Goal: Task Accomplishment & Management: Manage account settings

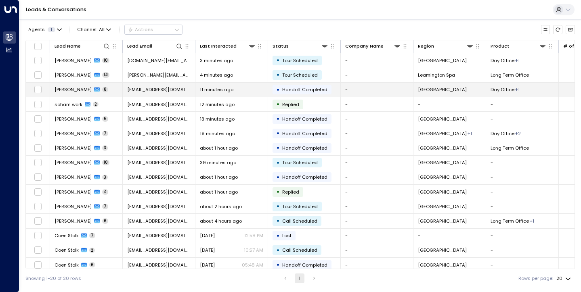
click at [311, 89] on span "Handoff Completed" at bounding box center [304, 89] width 45 height 6
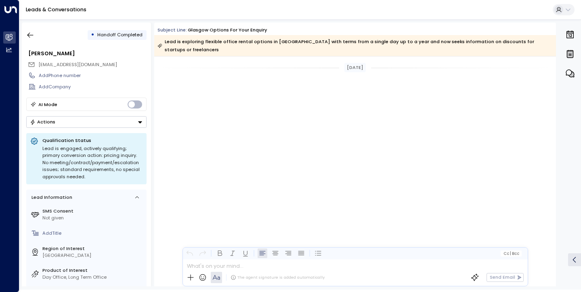
scroll to position [993, 0]
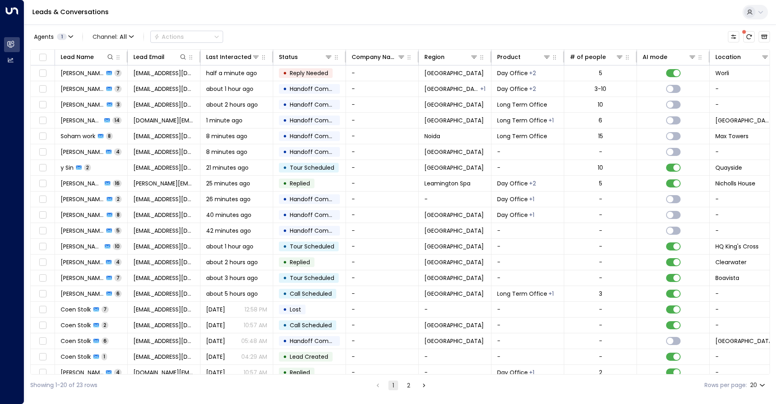
click at [264, 3] on div "Leads & Conversations" at bounding box center [399, 12] width 751 height 25
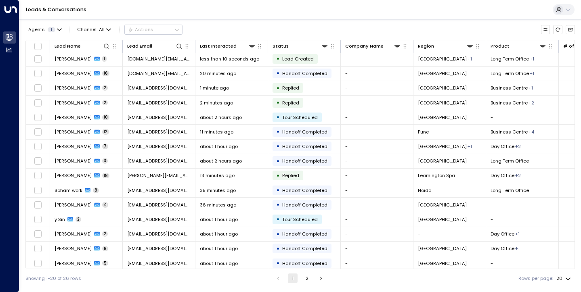
scroll to position [78, 0]
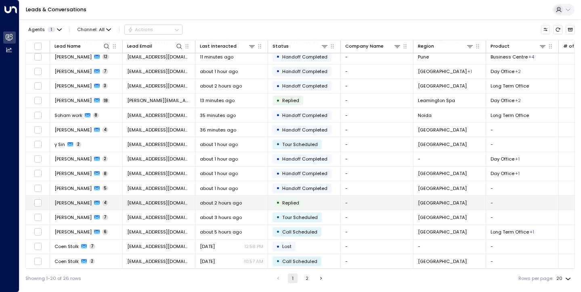
click at [296, 207] on td "• Replied" at bounding box center [304, 203] width 73 height 14
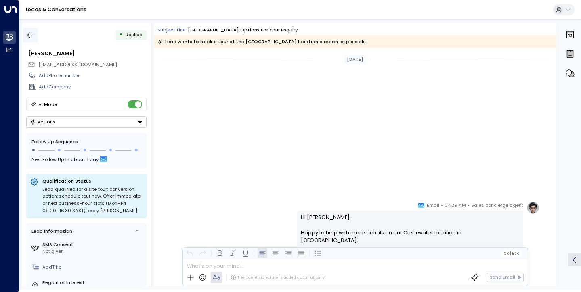
scroll to position [476, 0]
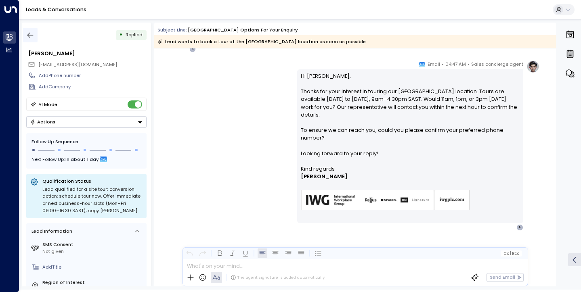
click at [28, 33] on icon "button" at bounding box center [30, 35] width 8 height 8
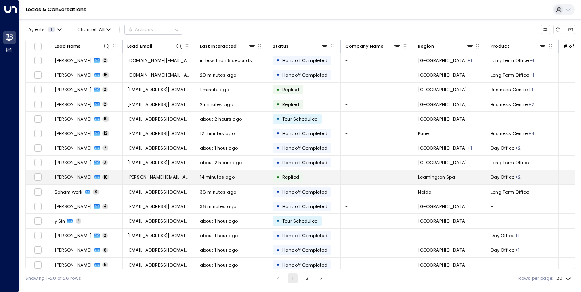
click at [302, 175] on div "• Replied" at bounding box center [288, 177] width 31 height 10
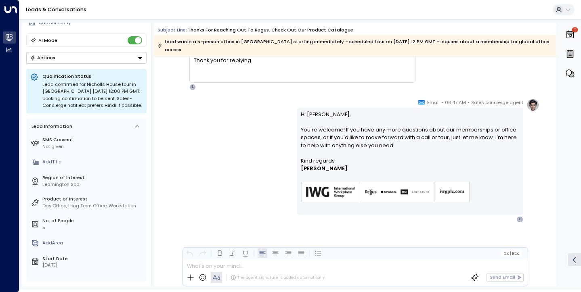
scroll to position [58, 0]
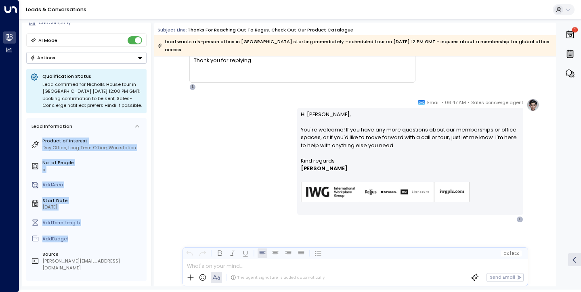
drag, startPoint x: 139, startPoint y: 150, endPoint x: 122, endPoint y: 231, distance: 83.4
click at [122, 232] on div "SMS Consent Not given Add Title Region of Interest Leamington Spa Product of In…" at bounding box center [86, 174] width 115 height 197
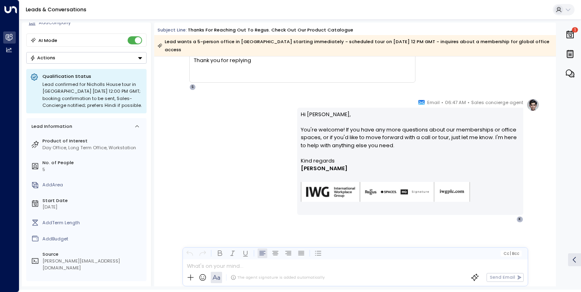
click at [121, 229] on div "SMS Consent Not given Add Title Region of Interest Leamington Spa Product of In…" at bounding box center [86, 174] width 115 height 197
click at [61, 11] on link "Leads & Conversations" at bounding box center [56, 9] width 61 height 7
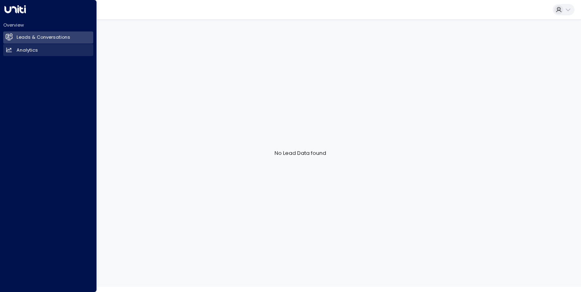
click at [26, 47] on h2 "Analytics" at bounding box center [27, 50] width 21 height 7
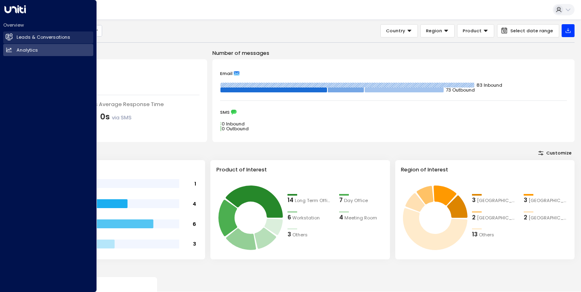
click at [59, 42] on link "Leads & Conversations Leads & Conversations" at bounding box center [48, 38] width 90 height 12
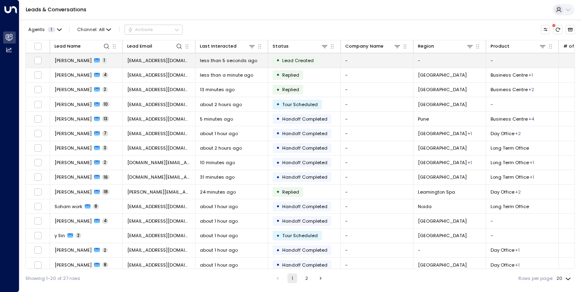
click at [168, 65] on td "[EMAIL_ADDRESS][DOMAIN_NAME]" at bounding box center [159, 60] width 73 height 14
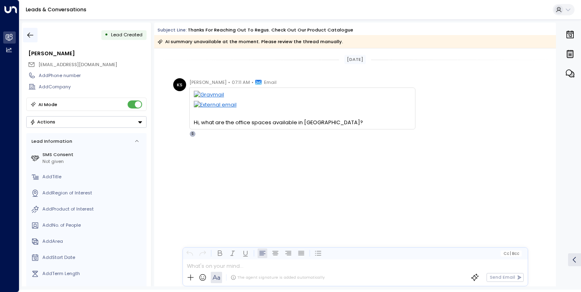
click at [32, 36] on icon "button" at bounding box center [30, 35] width 8 height 8
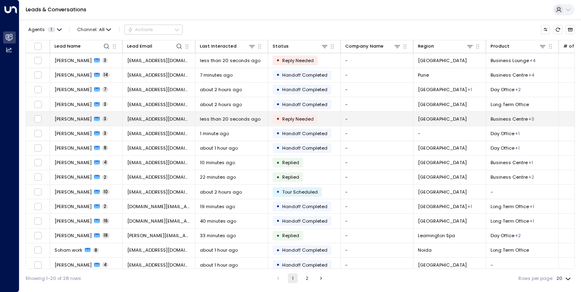
click at [68, 120] on span "[PERSON_NAME]" at bounding box center [73, 119] width 37 height 6
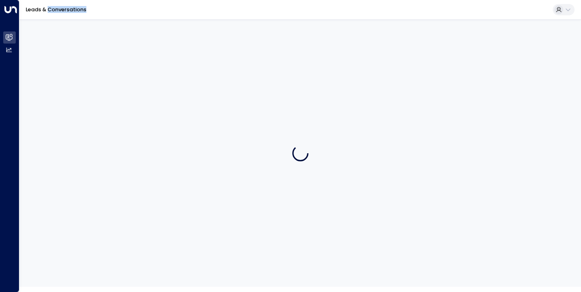
click at [68, 120] on div at bounding box center [300, 153] width 562 height 268
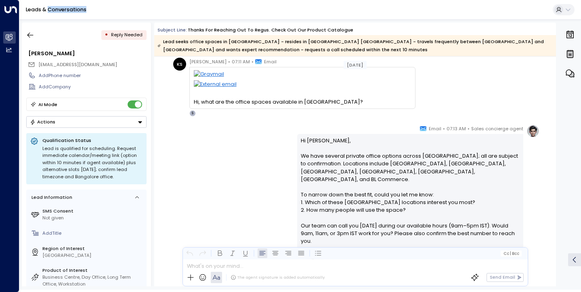
scroll to position [189, 0]
